Goal: Information Seeking & Learning: Check status

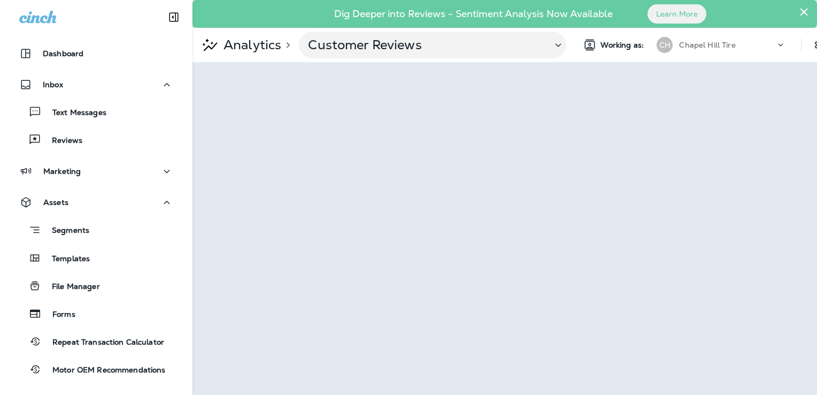
scroll to position [90, 0]
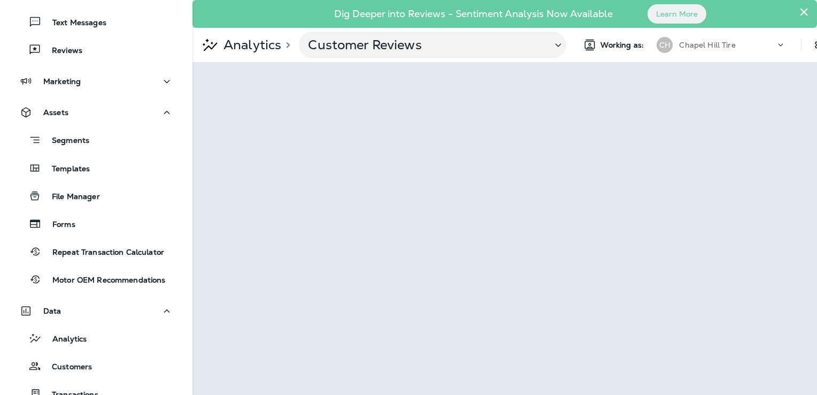
click at [238, 41] on p "Analytics" at bounding box center [250, 45] width 62 height 16
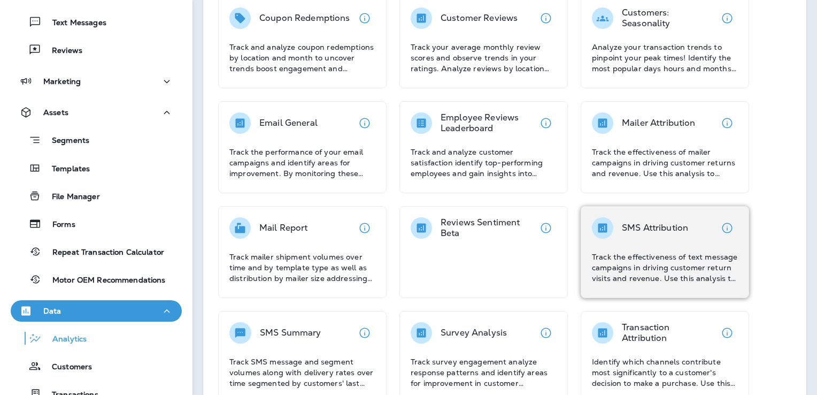
scroll to position [160, 0]
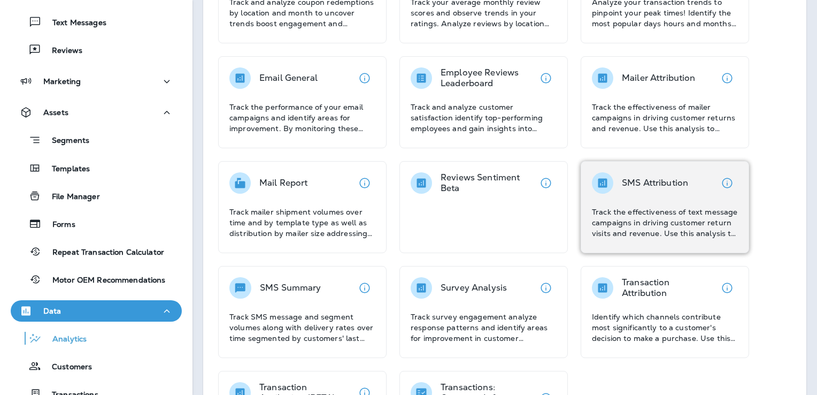
click at [640, 212] on p "Track the effectiveness of text message campaigns in driving customer return vi…" at bounding box center [665, 222] width 146 height 32
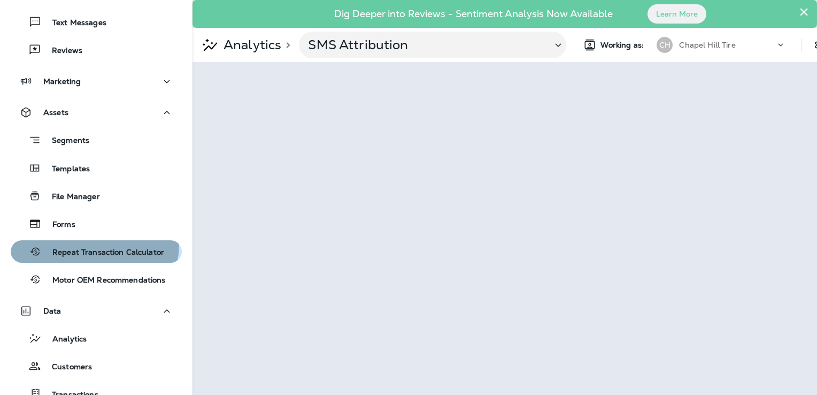
click at [89, 243] on div "Repeat Transaction Calculator" at bounding box center [89, 251] width 149 height 16
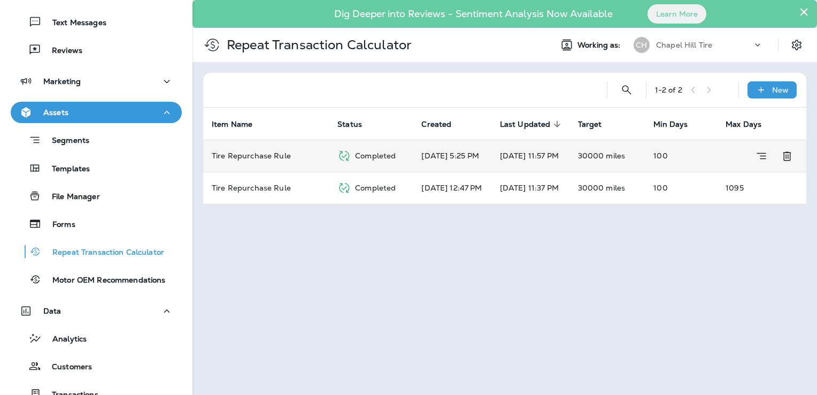
click at [269, 157] on p "Tire Repurchase Rule" at bounding box center [251, 155] width 79 height 9
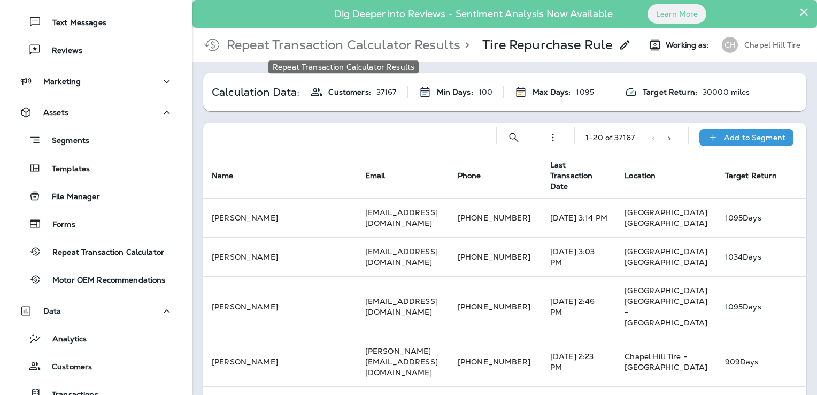
click at [329, 40] on p "Repeat Transaction Calculator Results" at bounding box center [341, 45] width 238 height 16
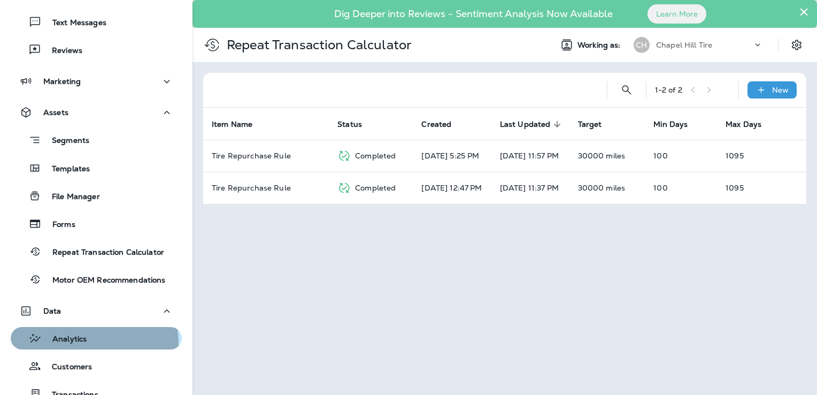
click at [72, 343] on p "Analytics" at bounding box center [64, 339] width 45 height 10
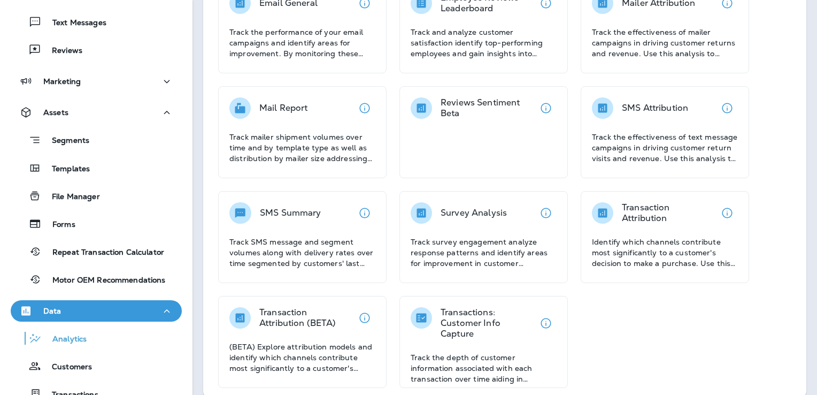
scroll to position [249, 0]
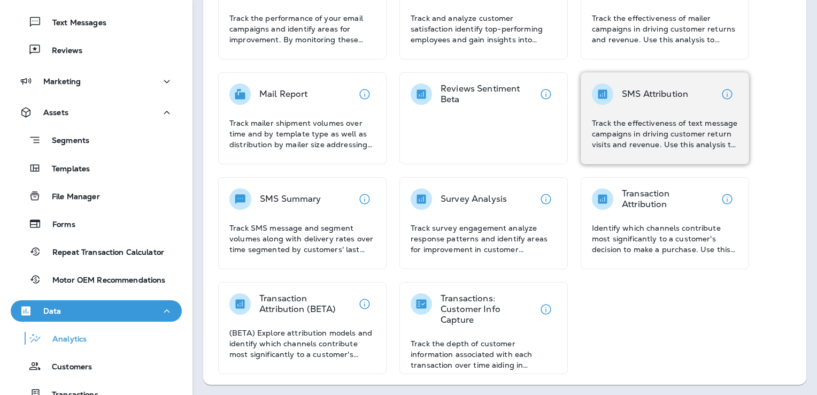
click at [638, 129] on p "Track the effectiveness of text message campaigns in driving customer return vi…" at bounding box center [665, 134] width 146 height 32
